Goal: Navigation & Orientation: Go to known website

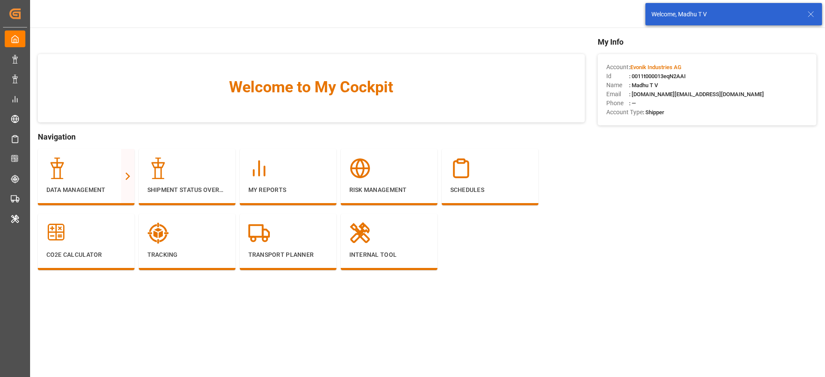
click at [811, 13] on icon at bounding box center [811, 14] width 10 height 10
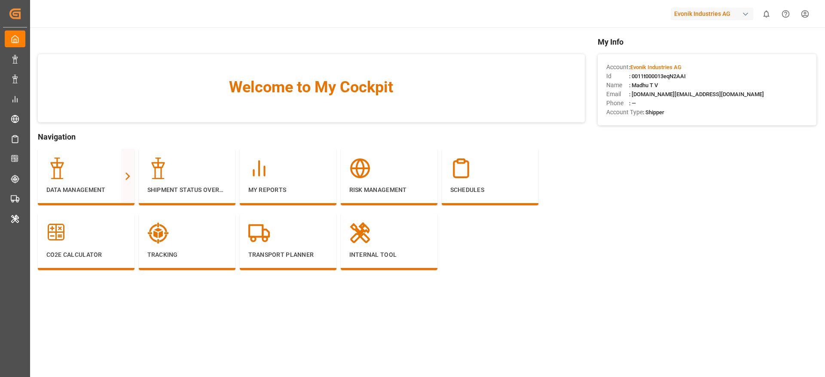
click at [711, 19] on body "Created by potrace 1.15, written by [PERSON_NAME] [DATE]-[DATE] Created by potr…" at bounding box center [412, 188] width 825 height 377
click at [709, 15] on div "Evonik Industries AG" at bounding box center [712, 14] width 82 height 12
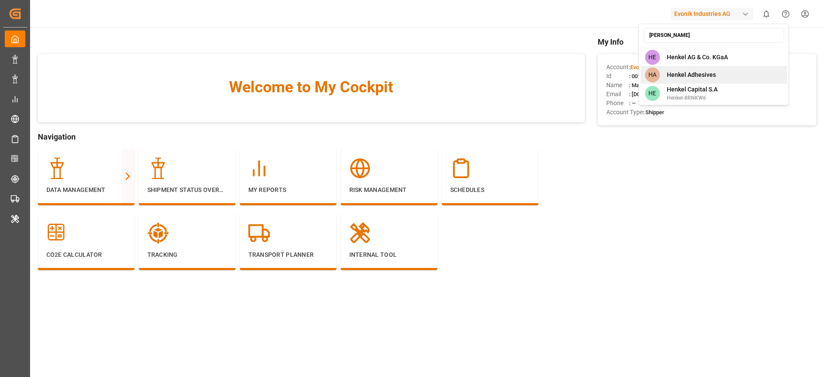
type input "[PERSON_NAME]"
click at [716, 82] on div "[PERSON_NAME] Adhesives" at bounding box center [714, 75] width 147 height 18
